Goal: Use online tool/utility: Utilize a website feature to perform a specific function

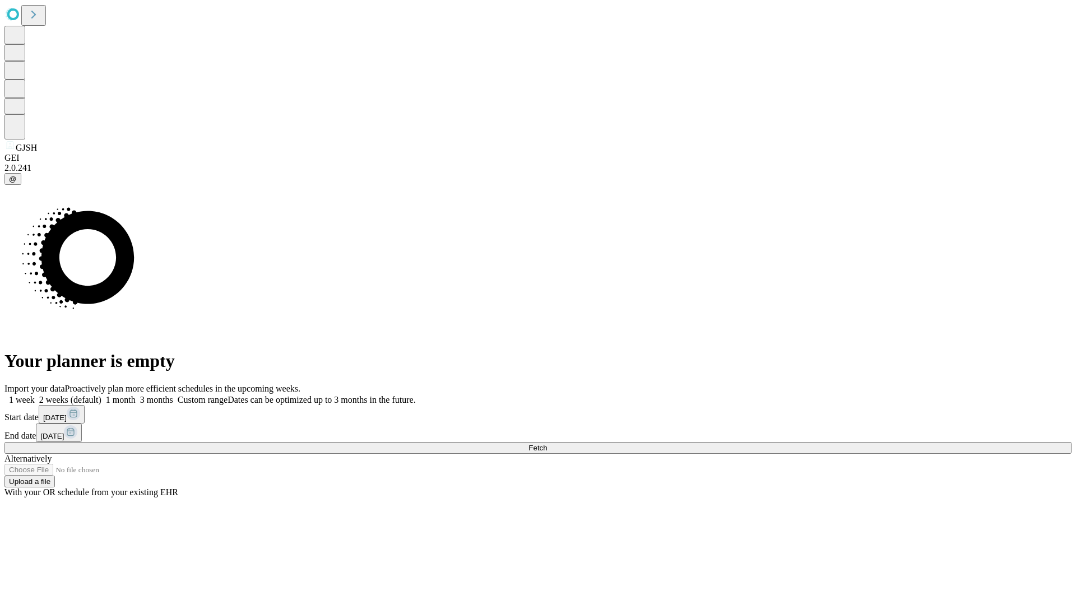
click at [547, 444] on span "Fetch" at bounding box center [538, 448] width 18 height 8
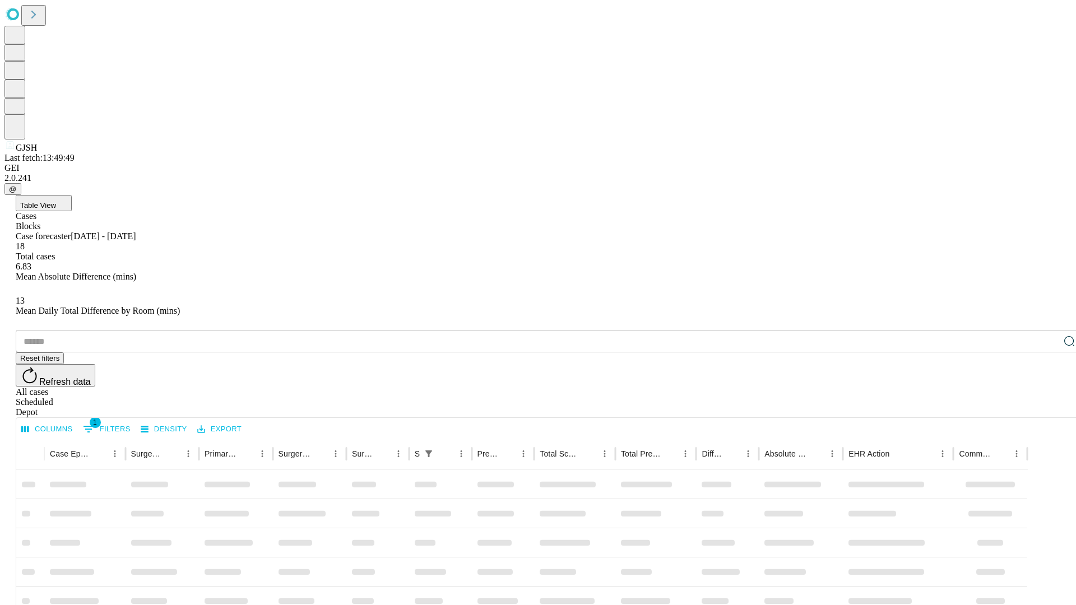
click at [56, 201] on span "Table View" at bounding box center [38, 205] width 36 height 8
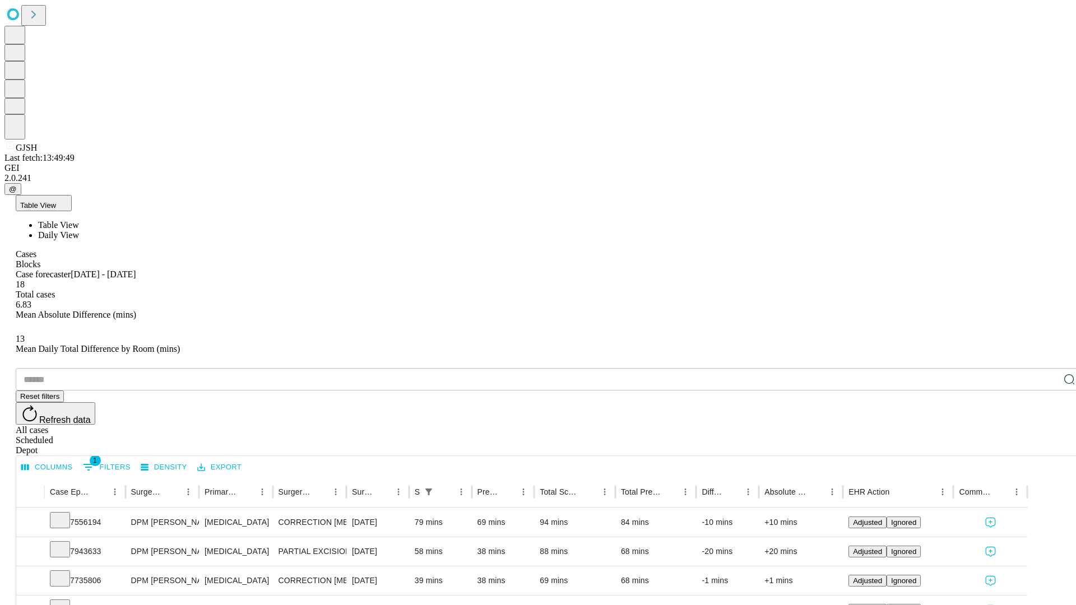
click at [79, 230] on span "Daily View" at bounding box center [58, 235] width 41 height 10
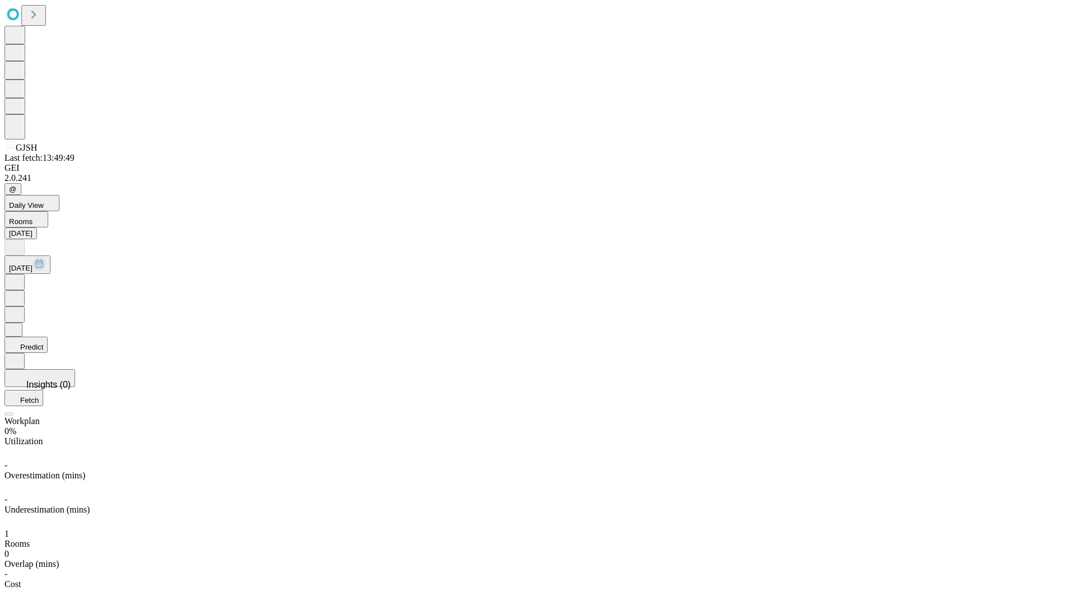
click at [48, 337] on button "Predict" at bounding box center [25, 345] width 43 height 16
